Goal: Transaction & Acquisition: Subscribe to service/newsletter

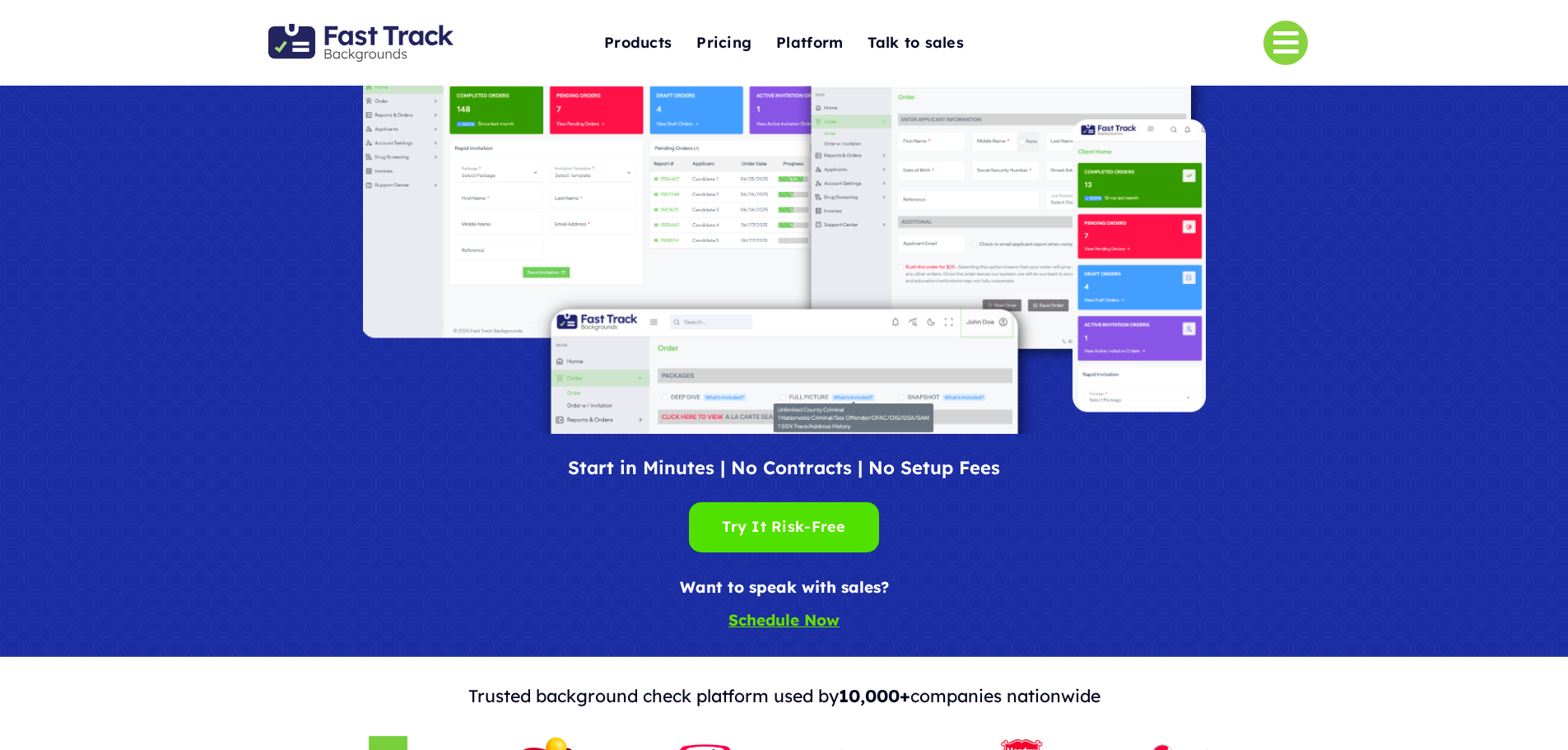
scroll to position [83, 0]
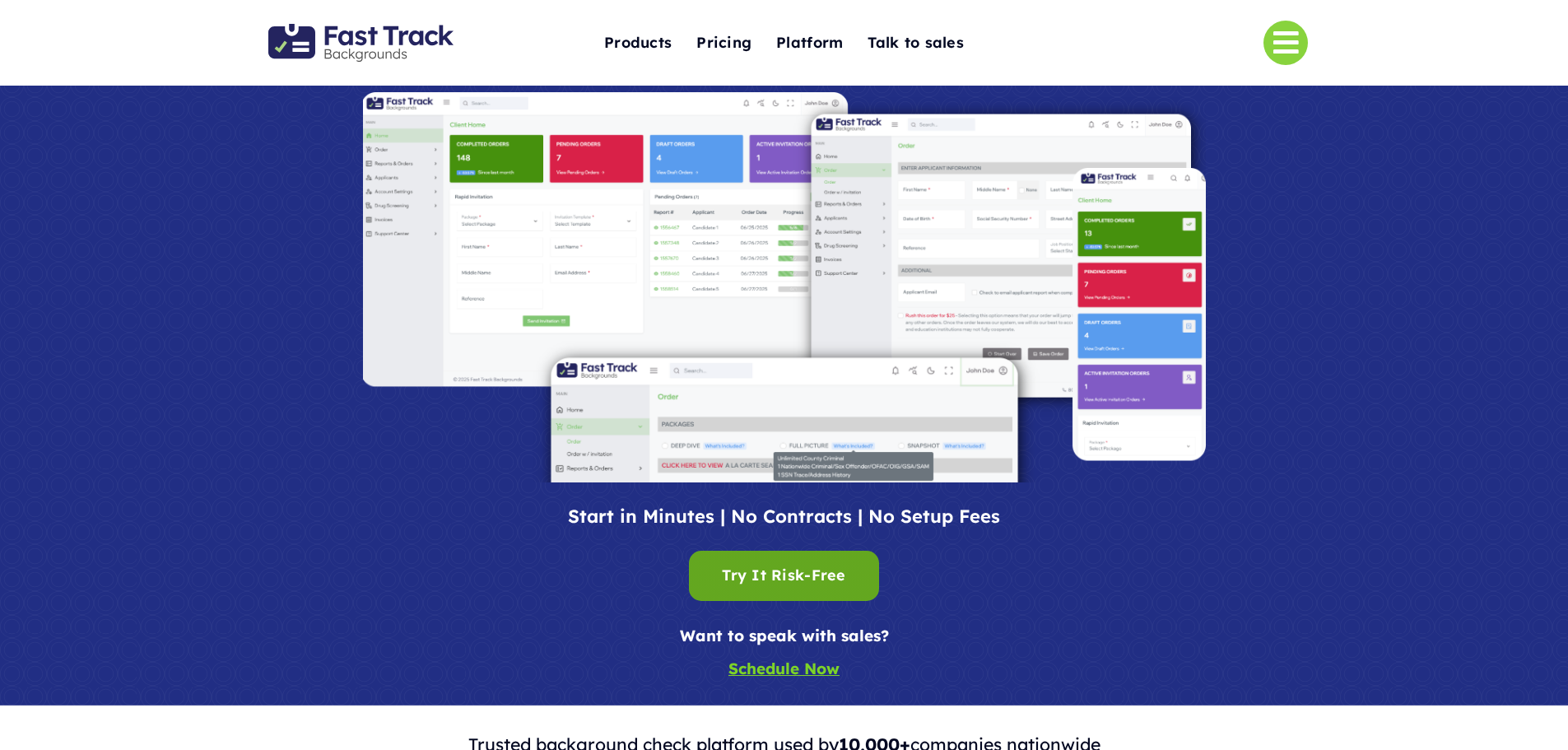
click at [847, 581] on link "Try It Risk-Free Try It Risk-Free" at bounding box center [784, 576] width 189 height 50
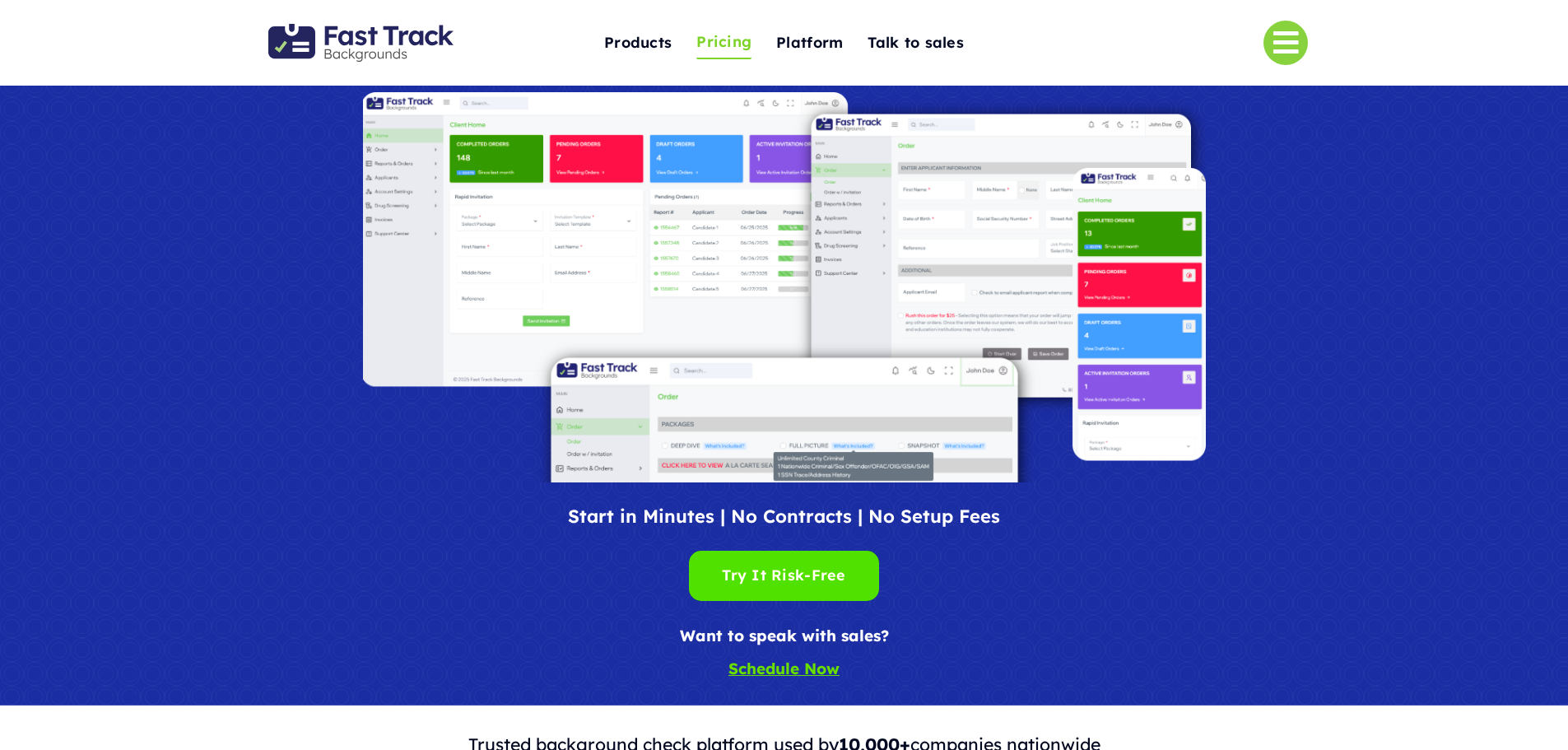
click at [699, 43] on span "Pricing" at bounding box center [724, 43] width 55 height 26
